Goal: Transaction & Acquisition: Purchase product/service

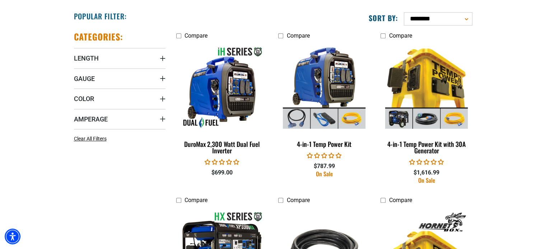
scroll to position [395, 0]
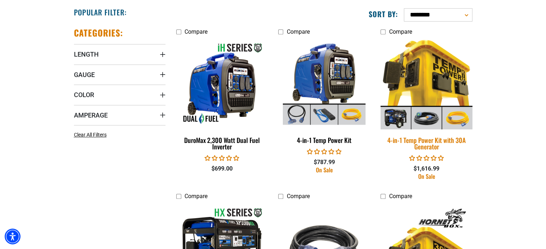
click at [419, 142] on div "4-in-1 Temp Power Kit with 30A Generator" at bounding box center [425, 143] width 91 height 13
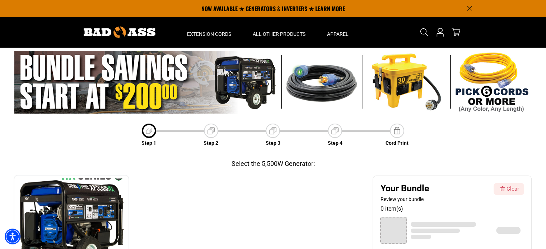
click at [481, 81] on img at bounding box center [272, 82] width 517 height 62
click at [176, 91] on img at bounding box center [272, 82] width 517 height 62
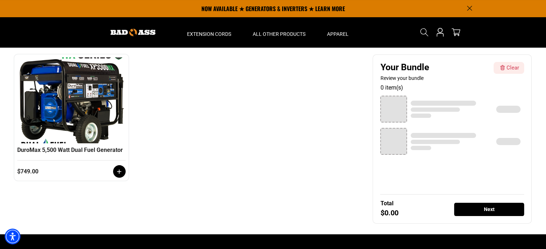
scroll to position [63, 0]
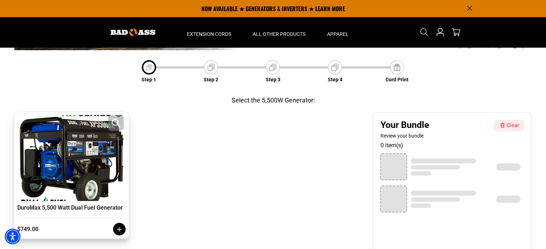
click at [82, 154] on div at bounding box center [71, 158] width 105 height 86
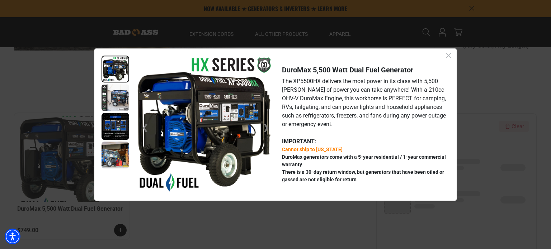
click at [448, 55] on icon "Close dialog" at bounding box center [448, 55] width 9 height 9
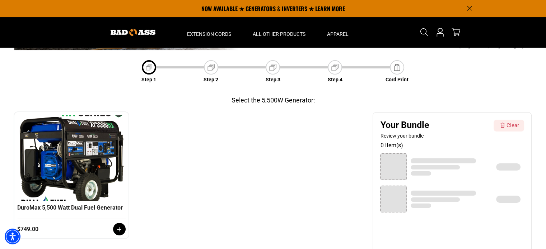
click at [139, 29] on img at bounding box center [132, 33] width 45 height 8
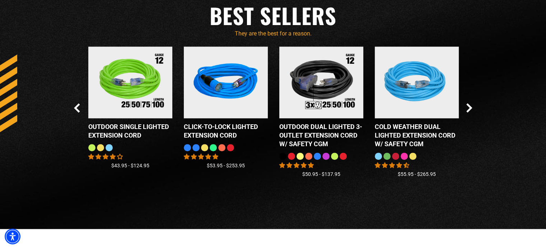
scroll to position [646, 0]
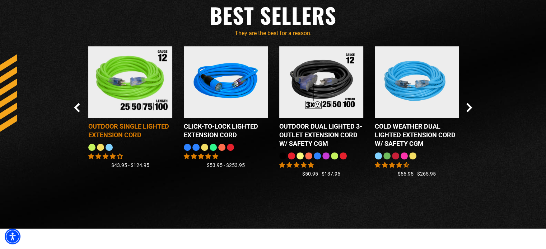
click at [132, 135] on div "Outdoor Single Lighted Extension Cord" at bounding box center [130, 130] width 84 height 17
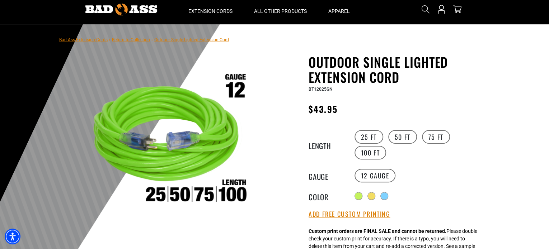
scroll to position [36, 0]
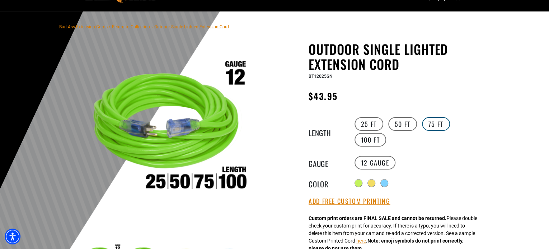
click at [431, 123] on label "75 FT" at bounding box center [436, 124] width 28 height 14
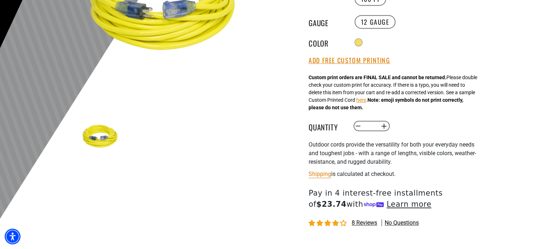
scroll to position [215, 0]
